Goal: Transaction & Acquisition: Purchase product/service

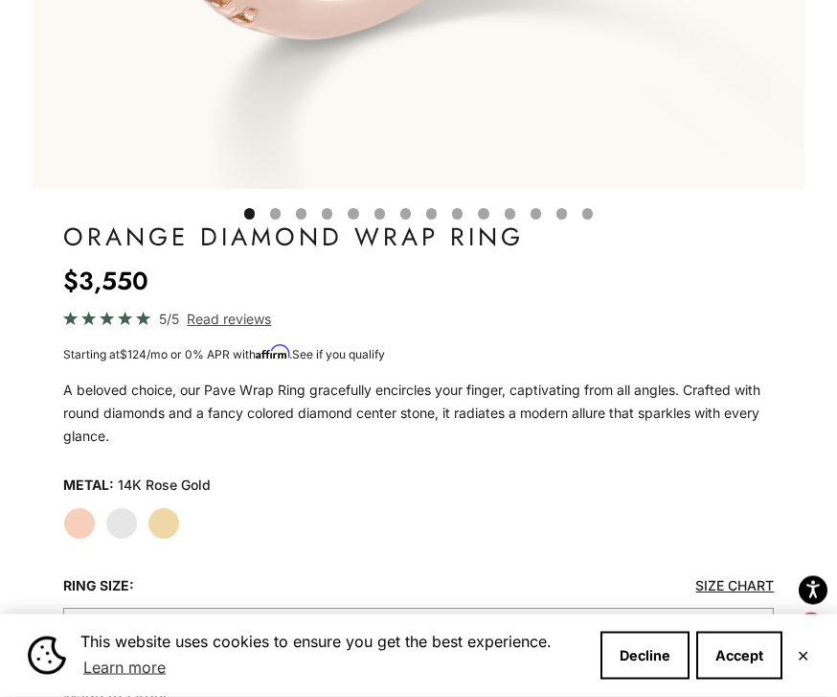
scroll to position [903, 0]
click at [122, 516] on label "White Gold" at bounding box center [121, 523] width 33 height 33
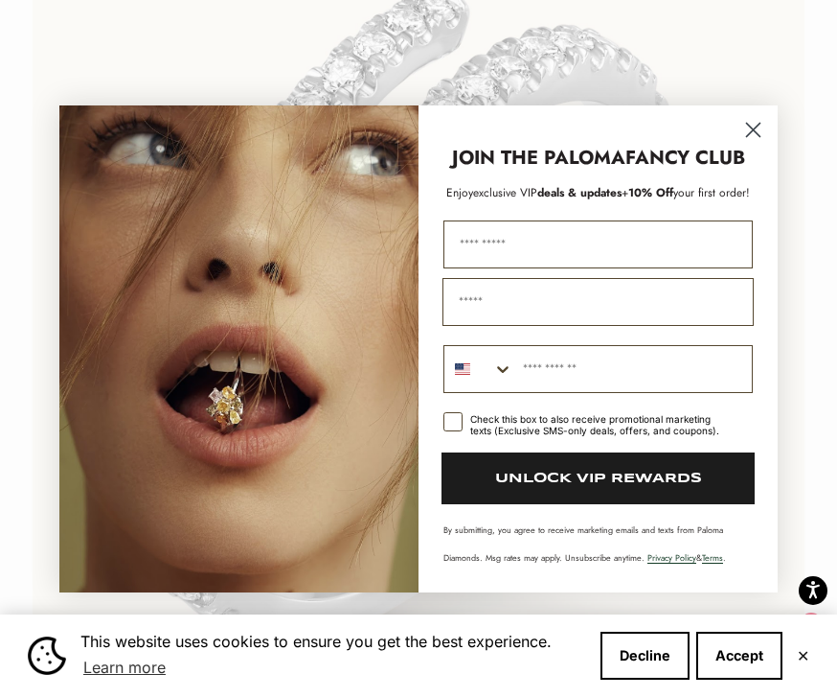
click at [755, 143] on circle "Close dialog" at bounding box center [754, 129] width 32 height 32
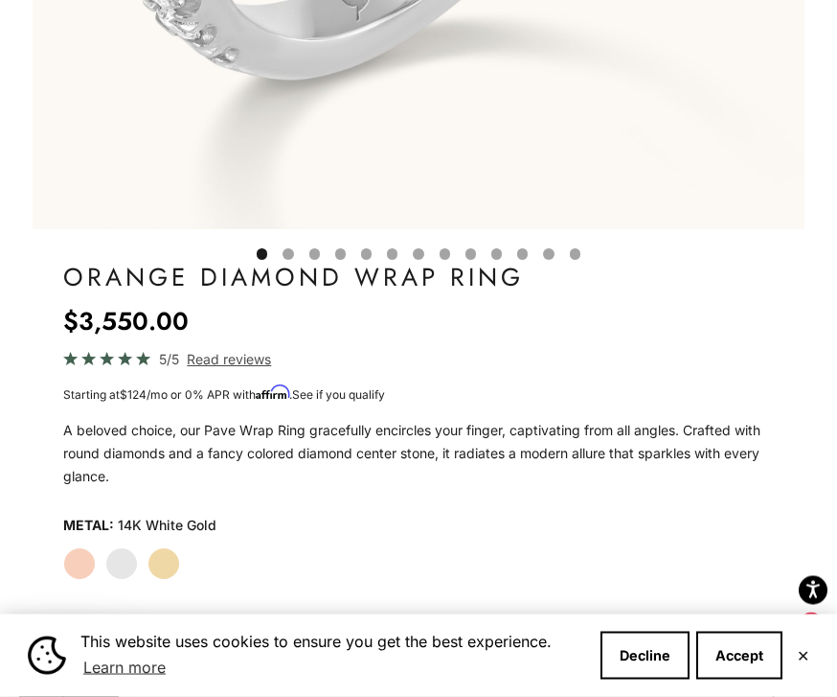
click at [173, 558] on label "Yellow Gold" at bounding box center [164, 564] width 33 height 33
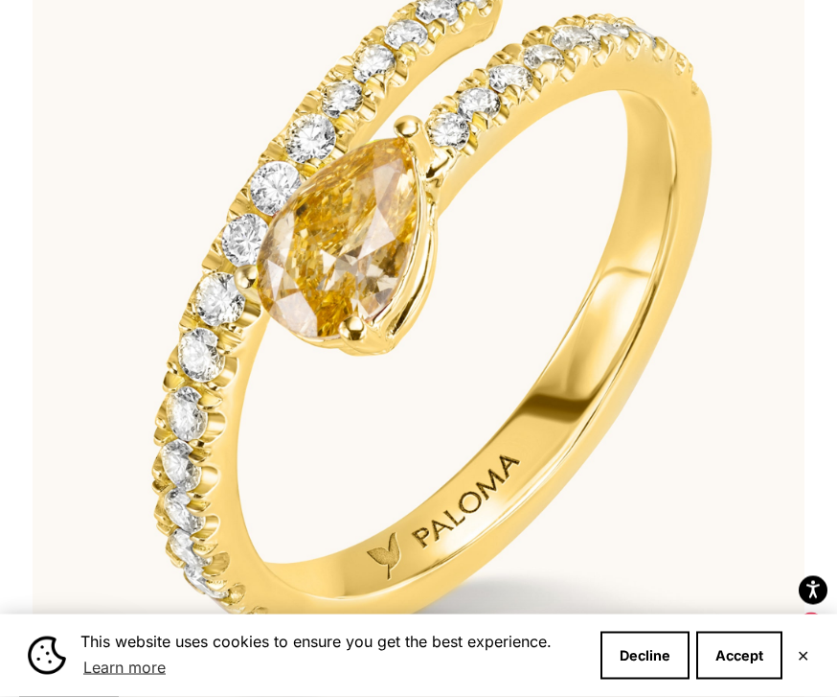
scroll to position [293, 0]
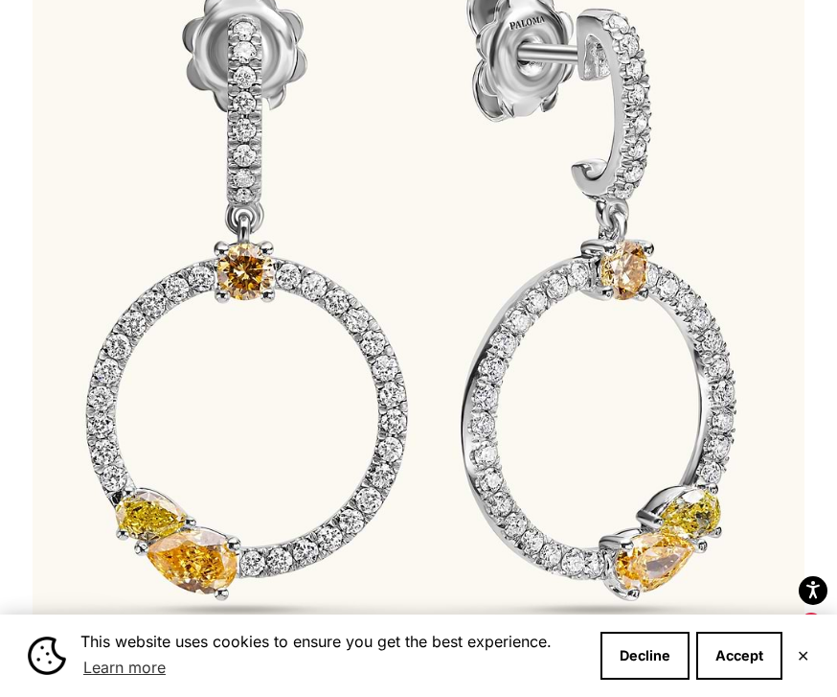
scroll to position [326, 0]
